Goal: Information Seeking & Learning: Learn about a topic

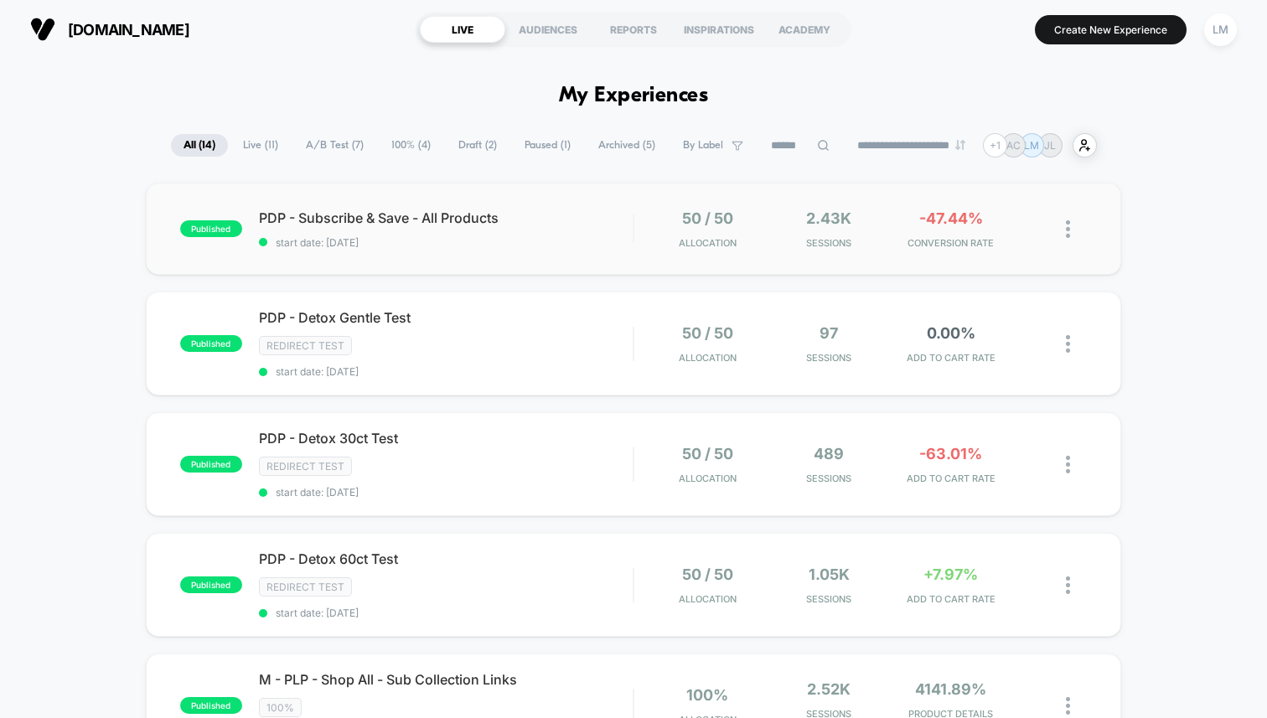
click at [555, 203] on div "published PDP - Subscribe & Save - All Products start date: [DATE] 50 / 50 Allo…" at bounding box center [633, 229] width 975 height 92
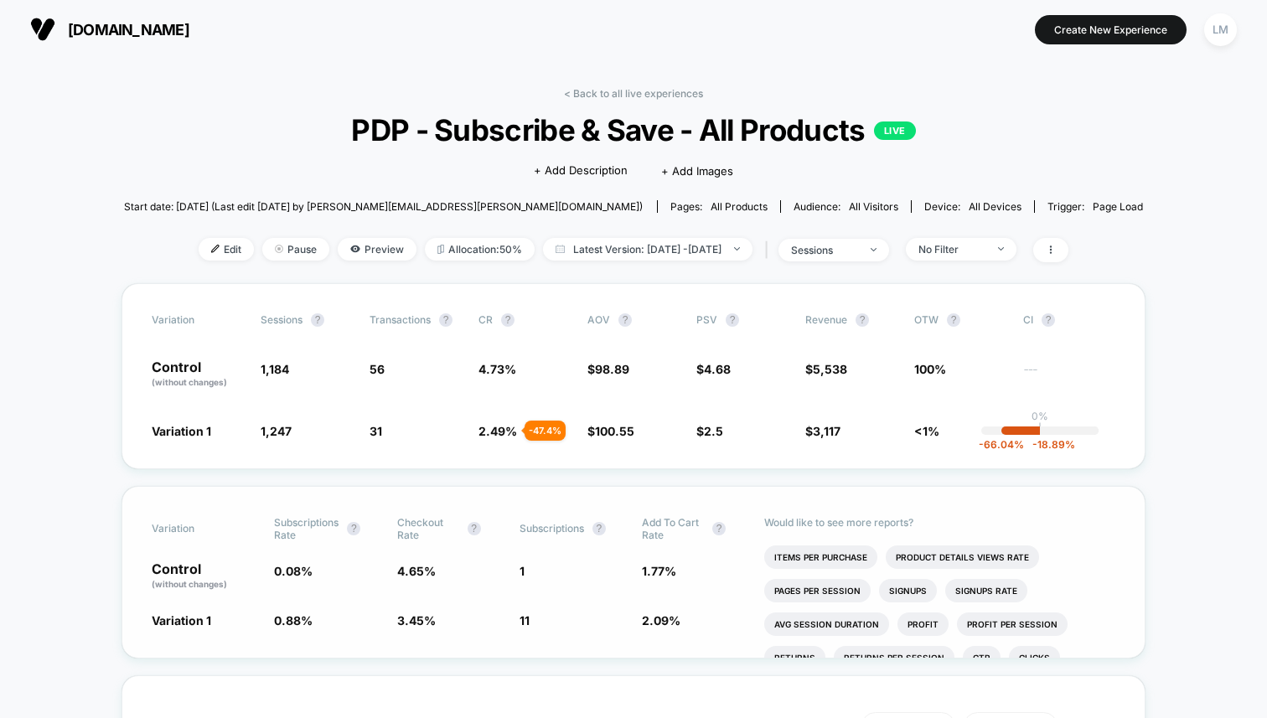
drag, startPoint x: 514, startPoint y: 627, endPoint x: 557, endPoint y: 622, distance: 43.8
click at [555, 623] on div "Variation Subscriptions Rate ? Checkout Rate ? Subscriptions ? Add To Cart Rate…" at bounding box center [633, 572] width 1024 height 173
drag, startPoint x: 531, startPoint y: 615, endPoint x: 519, endPoint y: 615, distance: 12.6
click at [519, 615] on div "Variation 1 0.88 % + 944 % 3.45 % - 25.8 % 11 + 944 % 2.09 % + 17.6 %" at bounding box center [633, 620] width 963 height 17
click at [529, 616] on span "11" at bounding box center [524, 620] width 10 height 14
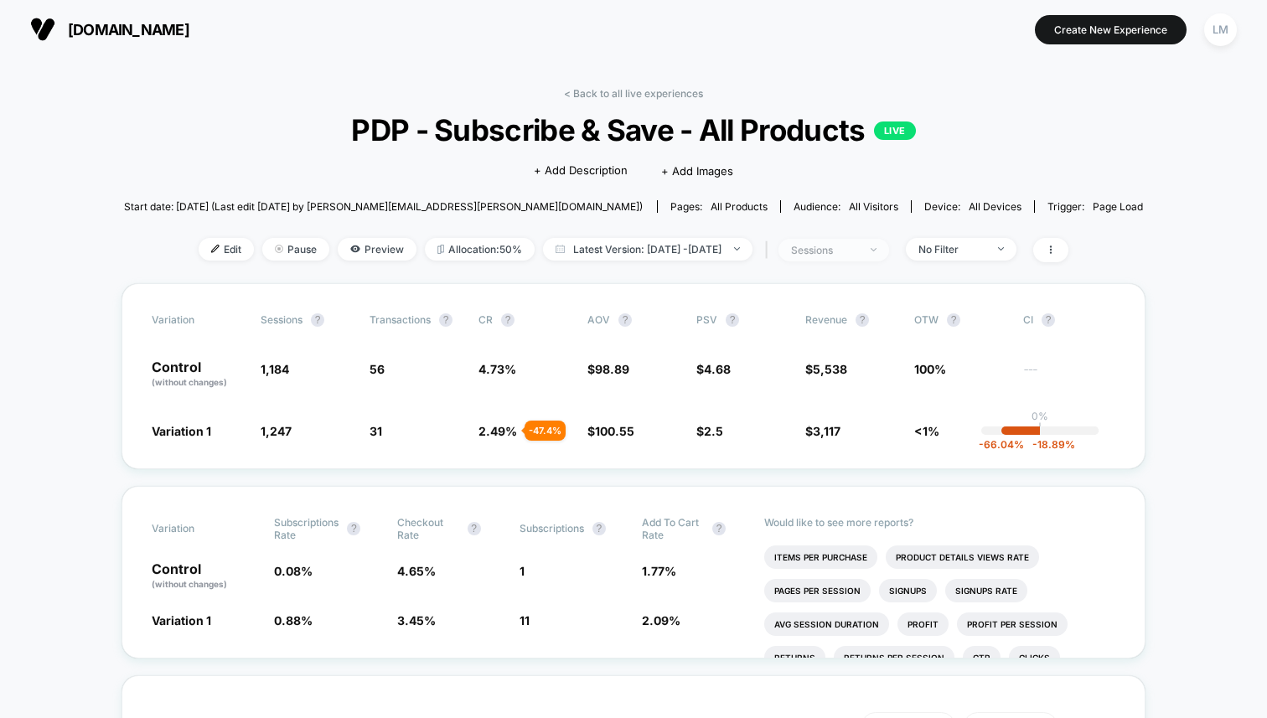
click at [858, 252] on div "sessions" at bounding box center [824, 250] width 67 height 13
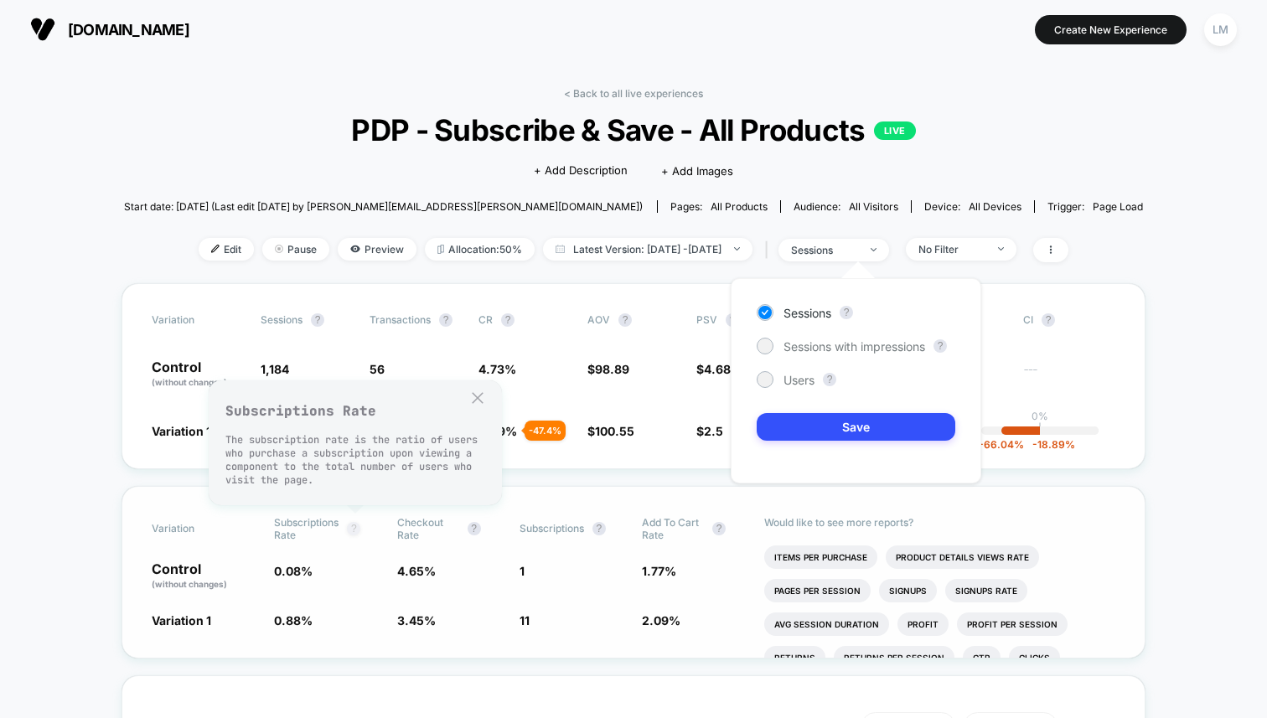
click at [359, 526] on button "?" at bounding box center [353, 528] width 13 height 13
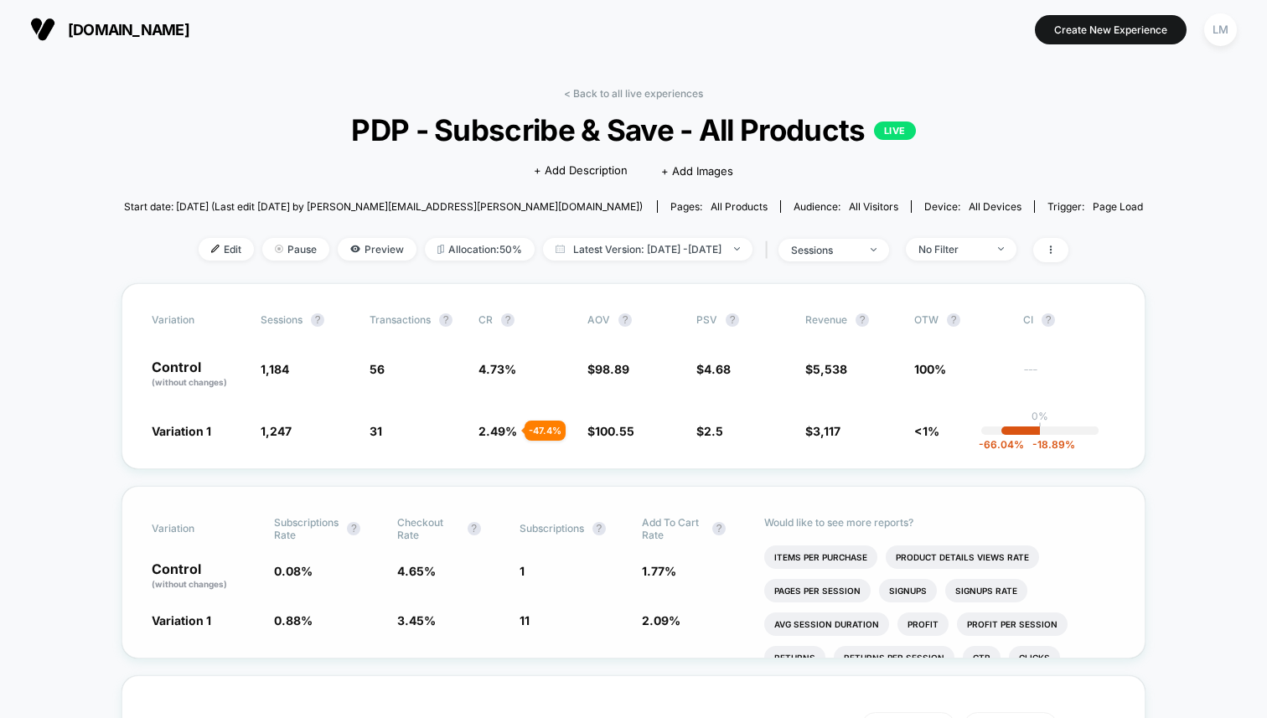
click at [297, 570] on span "0.08 %" at bounding box center [293, 571] width 39 height 14
